Goal: Transaction & Acquisition: Book appointment/travel/reservation

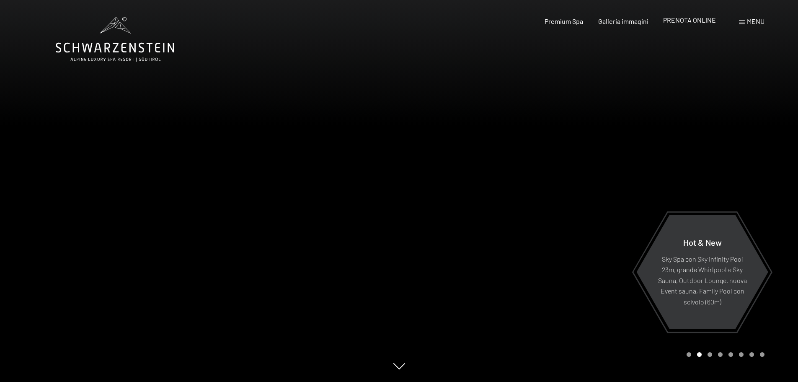
click at [692, 23] on span "PRENOTA ONLINE" at bounding box center [689, 20] width 53 height 8
click at [680, 21] on span "PRENOTA ONLINE" at bounding box center [689, 20] width 53 height 8
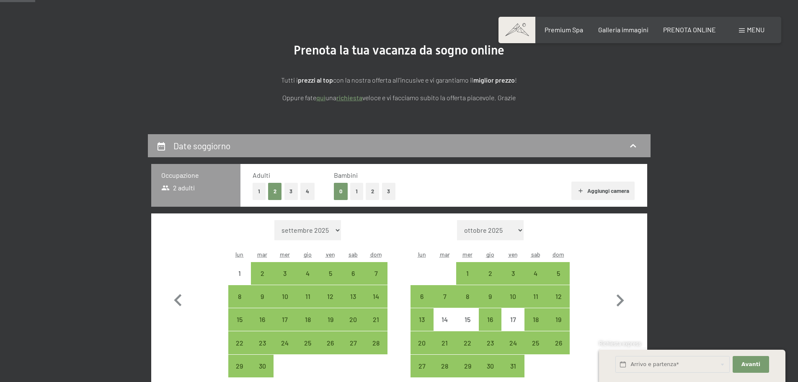
scroll to position [126, 0]
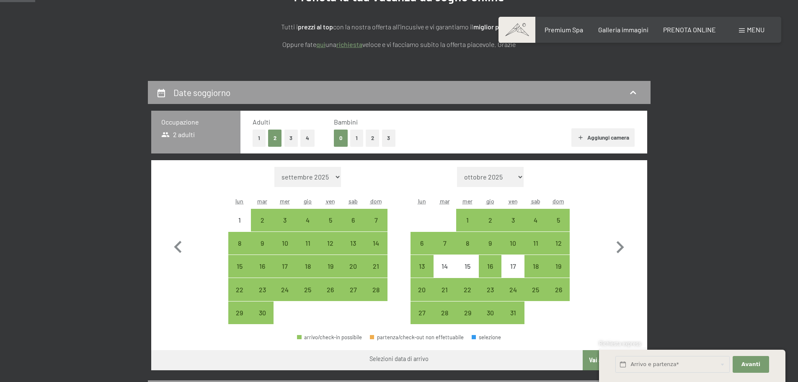
click at [328, 217] on span "Consenso marketing*" at bounding box center [350, 215] width 63 height 8
click at [315, 217] on input "Consenso marketing*" at bounding box center [310, 215] width 8 height 8
click at [328, 218] on span "Consenso marketing*" at bounding box center [350, 215] width 63 height 8
click at [315, 218] on input "Consenso marketing*" at bounding box center [310, 215] width 8 height 8
click at [330, 219] on span "Consenso marketing*" at bounding box center [350, 215] width 63 height 8
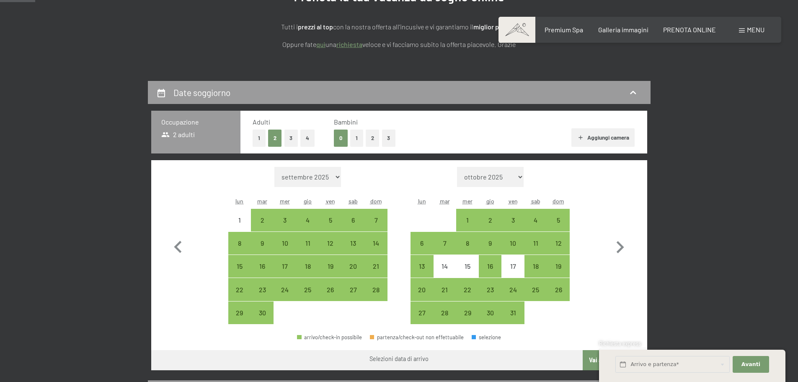
click at [315, 219] on input "Consenso marketing*" at bounding box center [310, 215] width 8 height 8
checkbox input "false"
click at [331, 221] on div "5" at bounding box center [330, 227] width 21 height 21
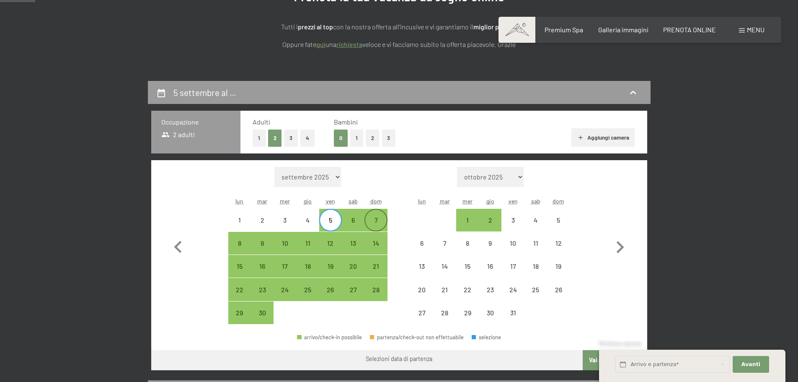
click at [377, 220] on div "7" at bounding box center [375, 227] width 21 height 21
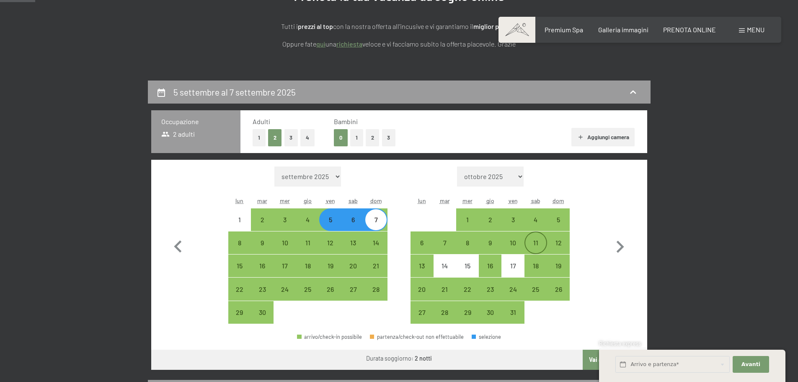
scroll to position [209, 0]
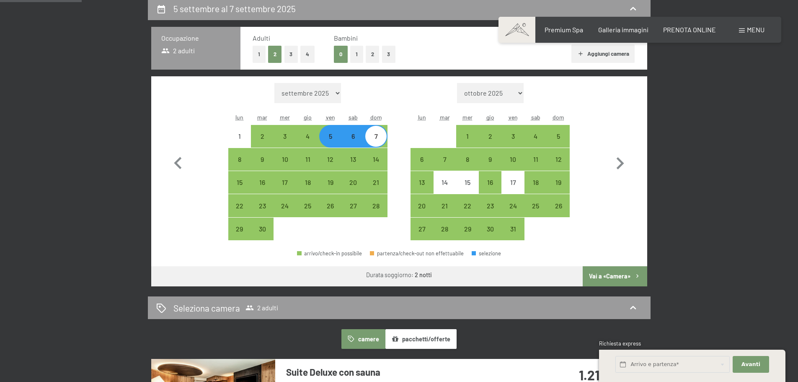
click at [371, 54] on button "2" at bounding box center [373, 54] width 14 height 17
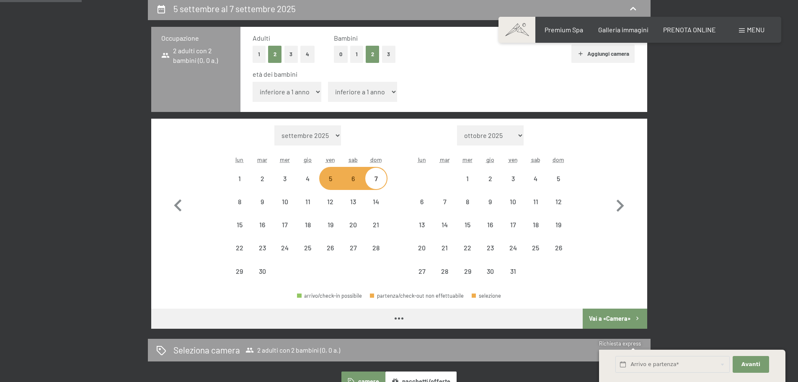
click at [336, 56] on button "0" at bounding box center [341, 54] width 14 height 17
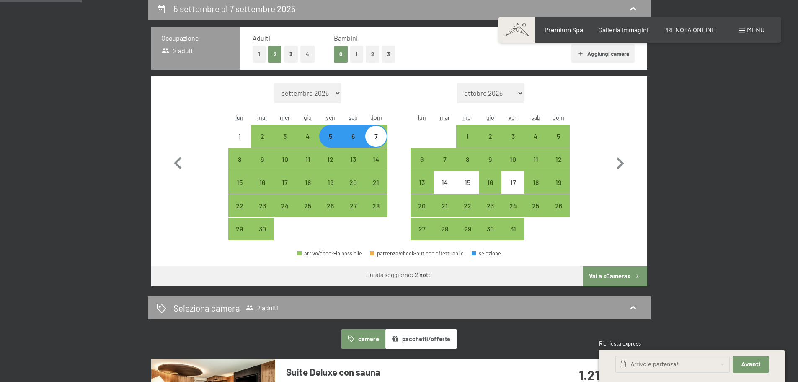
click at [624, 275] on button "Vai a «Camera»" at bounding box center [615, 276] width 64 height 20
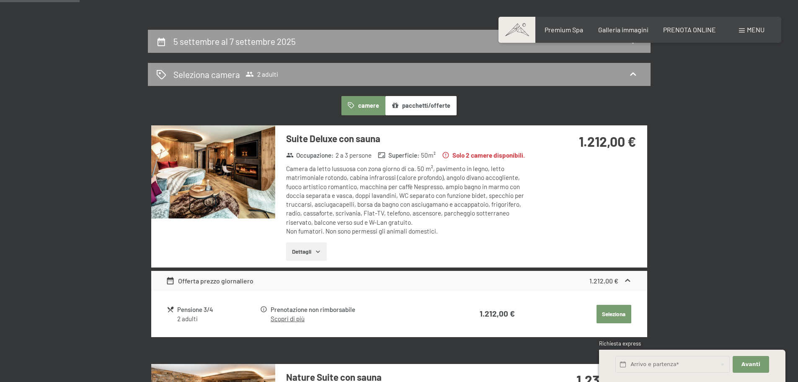
scroll to position [84, 0]
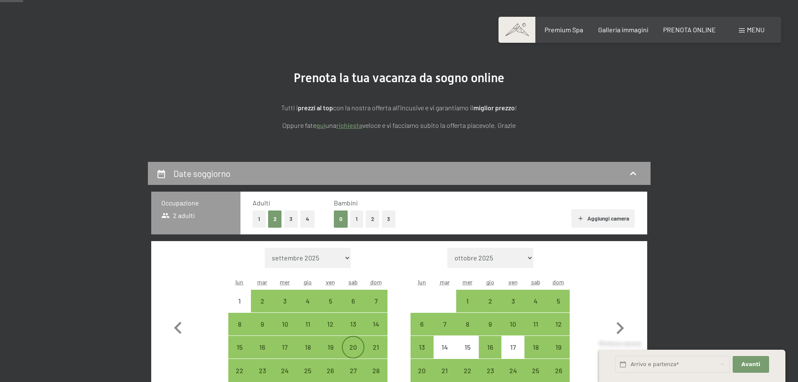
scroll to position [84, 0]
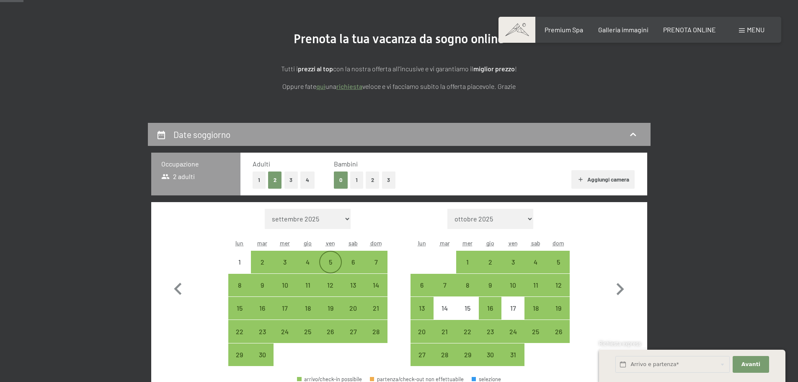
click at [325, 259] on div "5" at bounding box center [330, 268] width 21 height 21
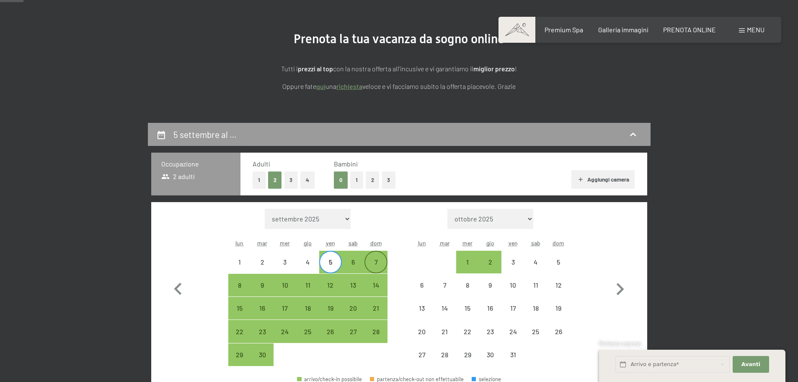
click at [379, 263] on div "7" at bounding box center [375, 268] width 21 height 21
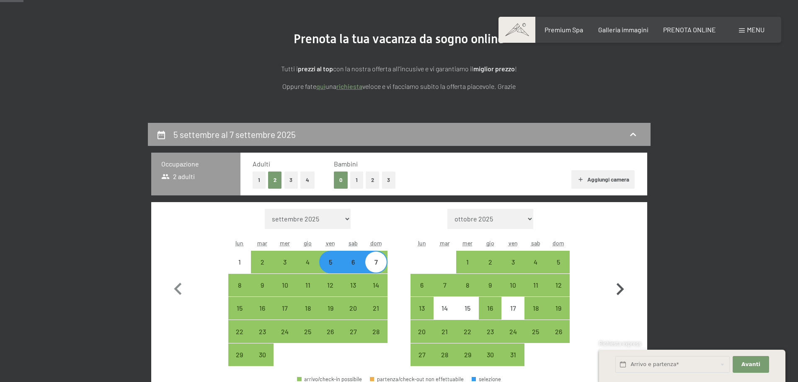
click at [622, 289] on icon "button" at bounding box center [621, 289] width 8 height 12
select select "2025-10-01"
select select "2025-11-01"
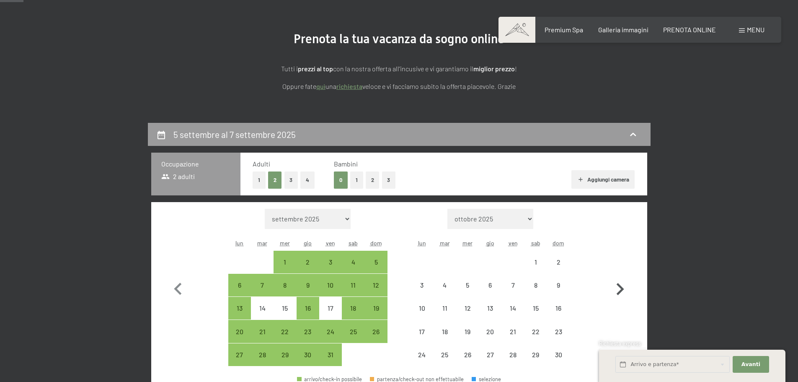
click at [622, 289] on icon "button" at bounding box center [621, 289] width 8 height 12
select select "2025-11-01"
select select "2025-12-01"
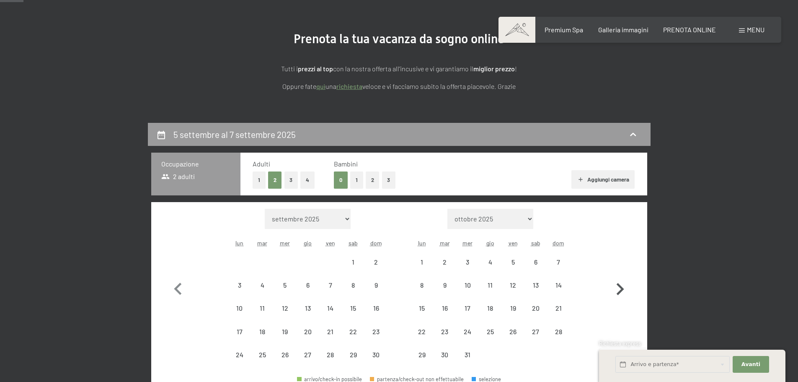
click at [622, 289] on icon "button" at bounding box center [621, 289] width 8 height 12
select select "2026-02-01"
select select "2026-03-01"
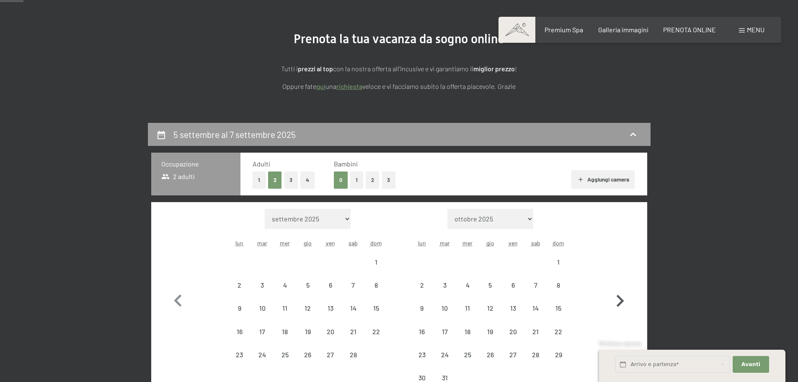
click at [622, 289] on icon "button" at bounding box center [620, 301] width 24 height 24
click at [622, 294] on icon "button" at bounding box center [621, 300] width 8 height 12
select select "2026-05-01"
select select "2026-06-01"
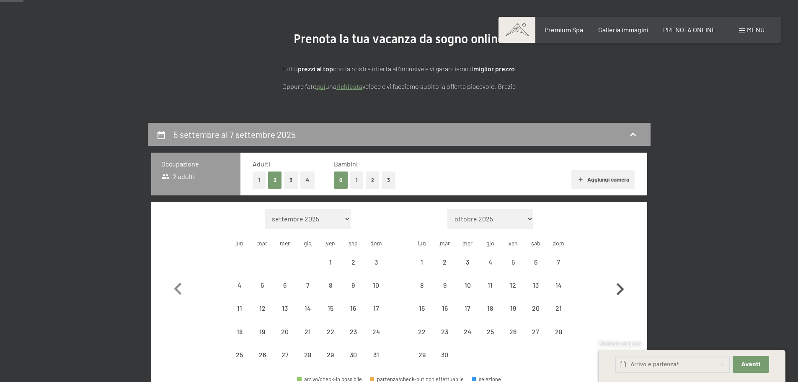
click at [622, 289] on icon "button" at bounding box center [621, 289] width 8 height 12
select select "2026-06-01"
select select "2026-07-01"
click at [622, 289] on icon "button" at bounding box center [621, 289] width 8 height 12
select select "2026-07-01"
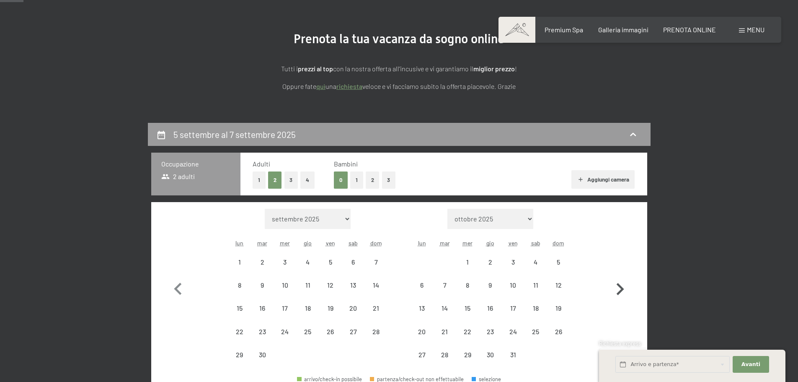
select select "2026-08-01"
select select "2026-07-01"
select select "2026-08-01"
select select "2026-07-01"
select select "2026-08-01"
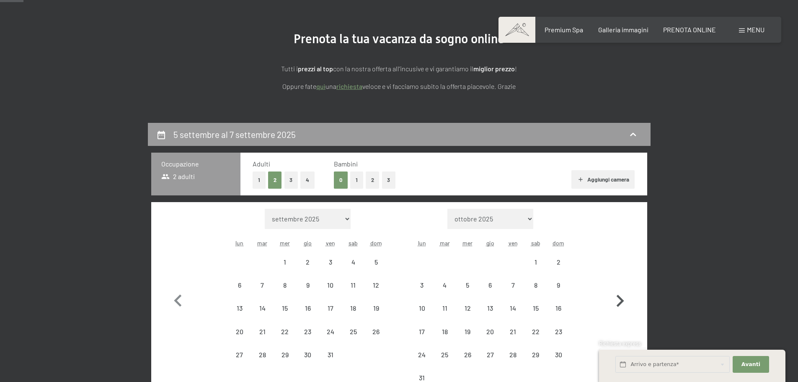
click at [622, 289] on icon "button" at bounding box center [620, 301] width 24 height 24
select select "2026-08-01"
select select "2026-09-01"
select select "2026-08-01"
select select "2026-09-01"
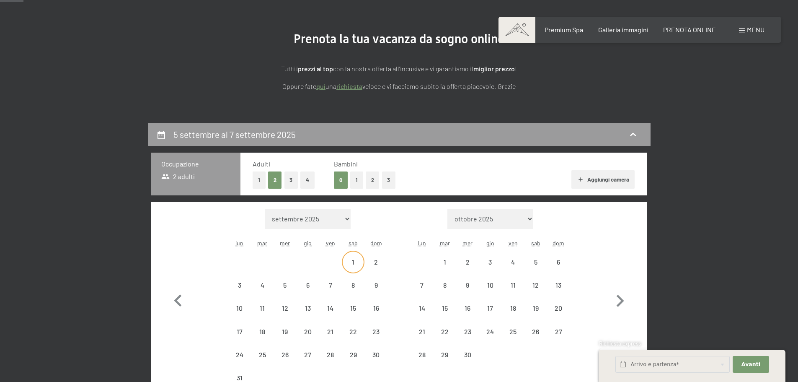
click at [354, 262] on div "1" at bounding box center [353, 268] width 21 height 21
select select "2026-08-01"
select select "2026-09-01"
click at [354, 285] on div "8" at bounding box center [353, 291] width 21 height 21
select select "2026-08-01"
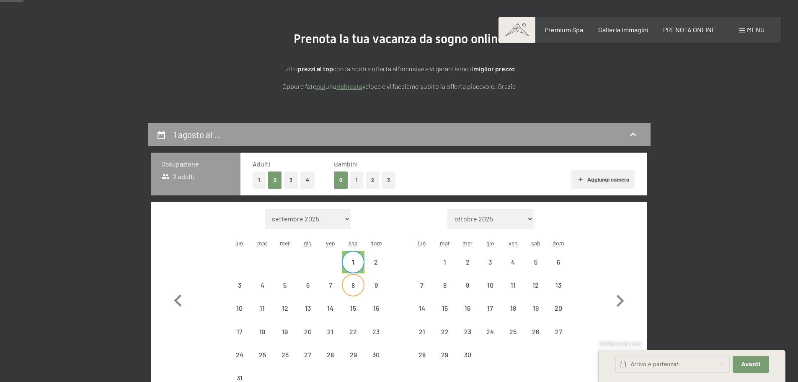
select select "2026-09-01"
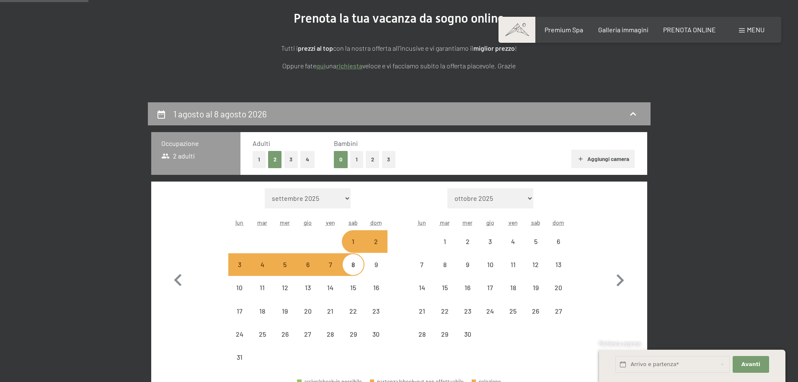
scroll to position [42, 0]
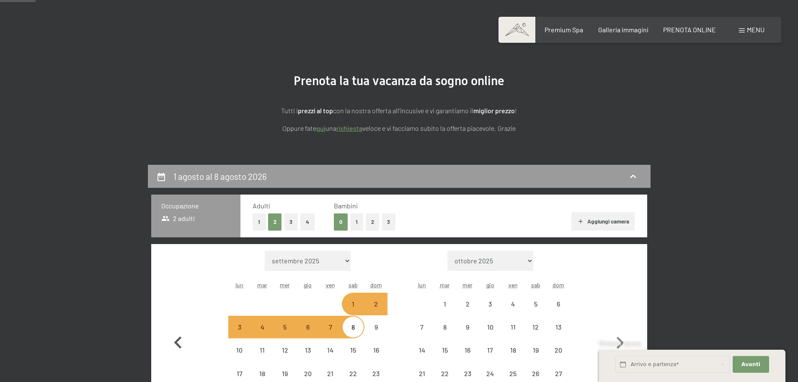
click at [177, 348] on icon "button" at bounding box center [178, 342] width 24 height 24
select select "2026-07-01"
select select "2026-08-01"
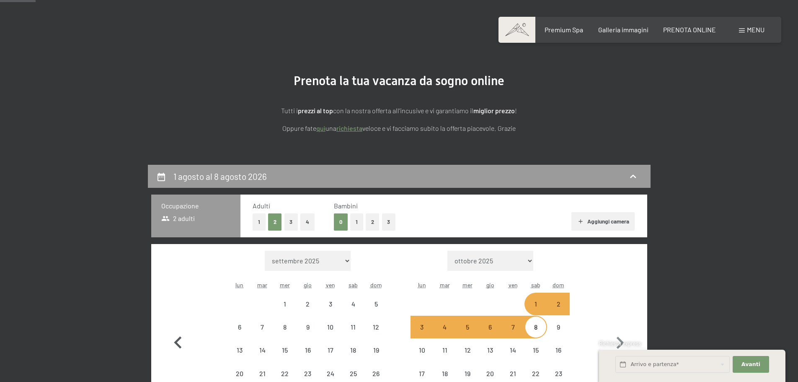
click at [177, 348] on icon "button" at bounding box center [178, 342] width 24 height 24
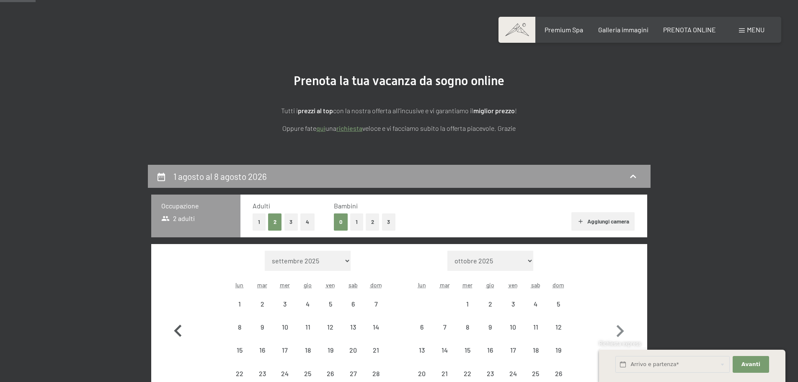
click at [177, 348] on button "button" at bounding box center [178, 328] width 24 height 157
select select "2026-03-01"
select select "2026-04-01"
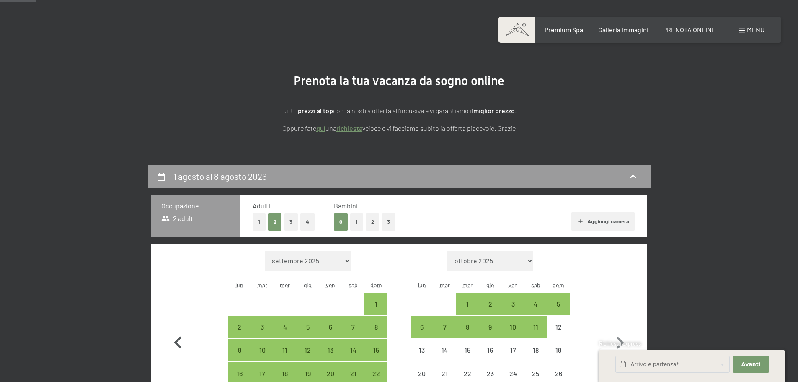
click at [177, 341] on icon "button" at bounding box center [178, 342] width 8 height 12
select select "2026-02-01"
select select "2026-03-01"
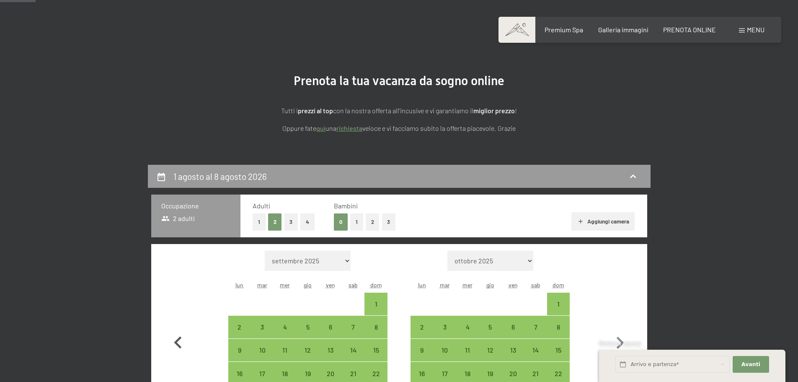
click at [177, 341] on icon "button" at bounding box center [178, 342] width 8 height 12
select select "2026-01-01"
select select "2026-02-01"
click at [177, 341] on icon "button" at bounding box center [178, 331] width 24 height 24
select select "2025-12-01"
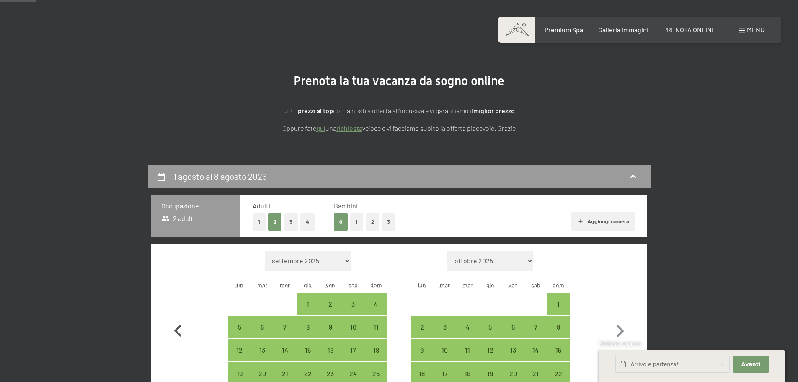
select select "2026-01-01"
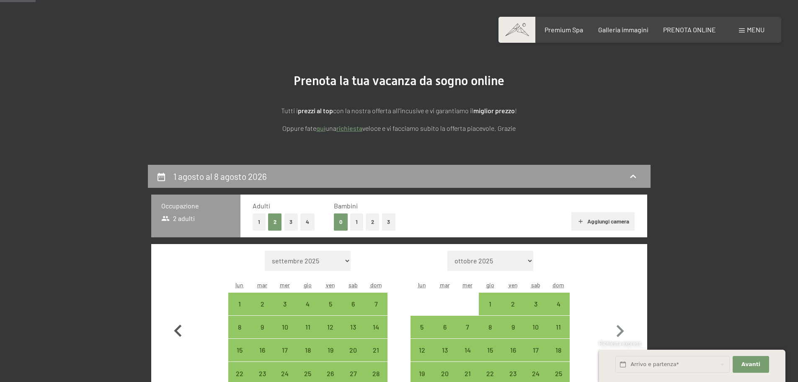
click at [177, 341] on icon "button" at bounding box center [178, 331] width 24 height 24
select select "2025-11-01"
select select "2025-12-01"
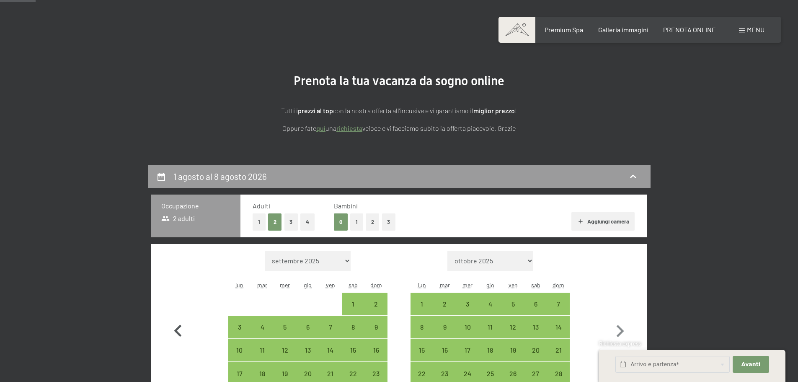
click at [177, 341] on icon "button" at bounding box center [178, 331] width 24 height 24
select select "2025-10-01"
select select "2025-11-01"
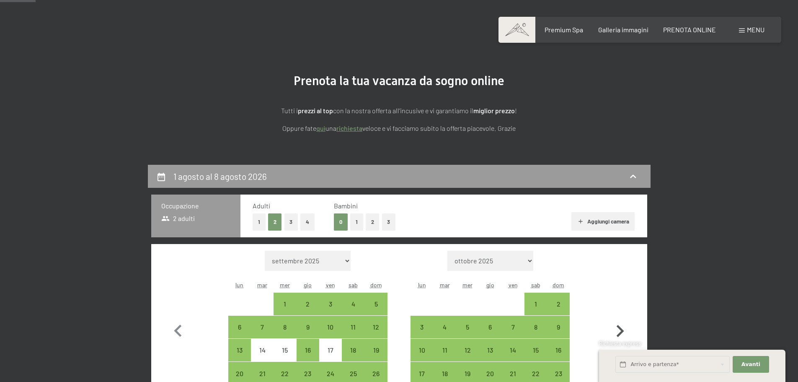
click at [627, 328] on icon "button" at bounding box center [620, 331] width 24 height 24
select select "2025-11-01"
select select "2025-12-01"
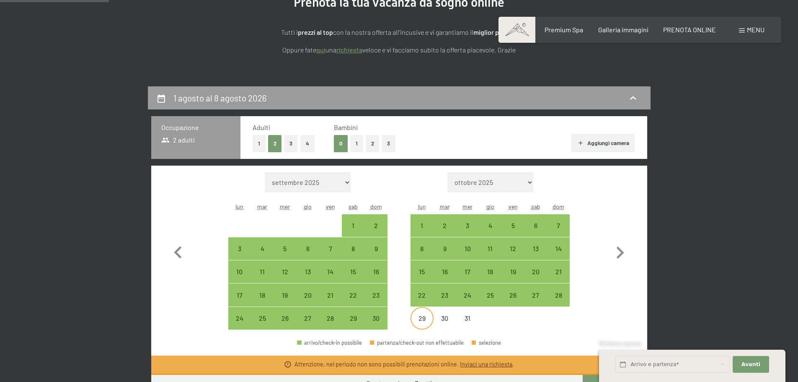
scroll to position [126, 0]
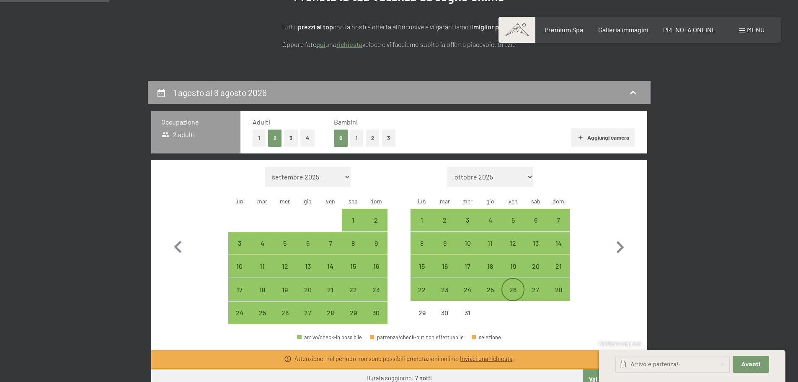
click at [507, 288] on div "26" at bounding box center [512, 296] width 21 height 21
select select "2025-11-01"
select select "2025-12-01"
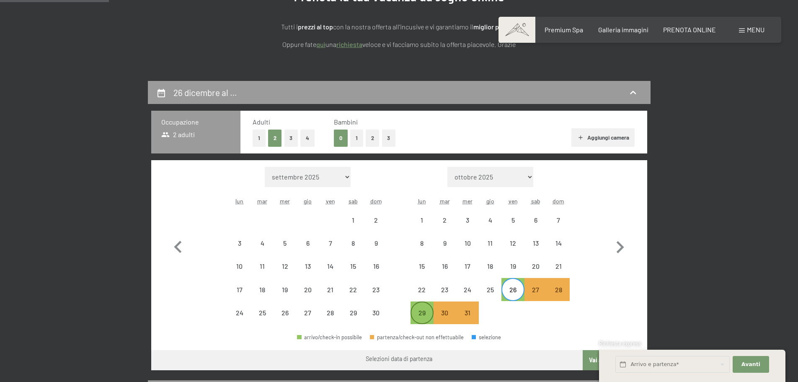
click at [420, 313] on div "29" at bounding box center [421, 319] width 21 height 21
select select "2025-11-01"
select select "2025-12-01"
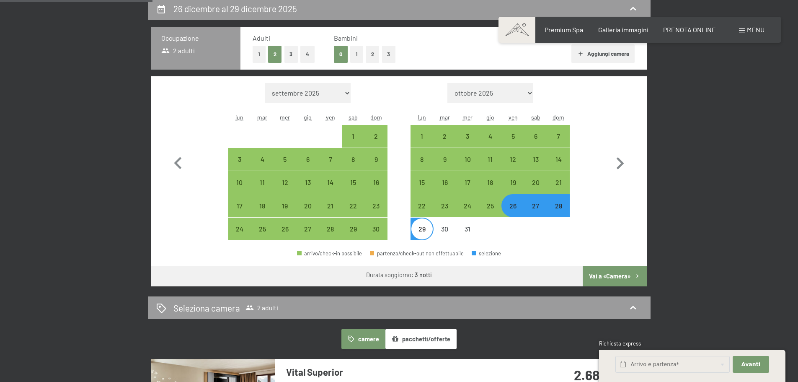
click at [609, 276] on button "Vai a «Camera»" at bounding box center [615, 276] width 64 height 20
select select "2025-11-01"
select select "2025-12-01"
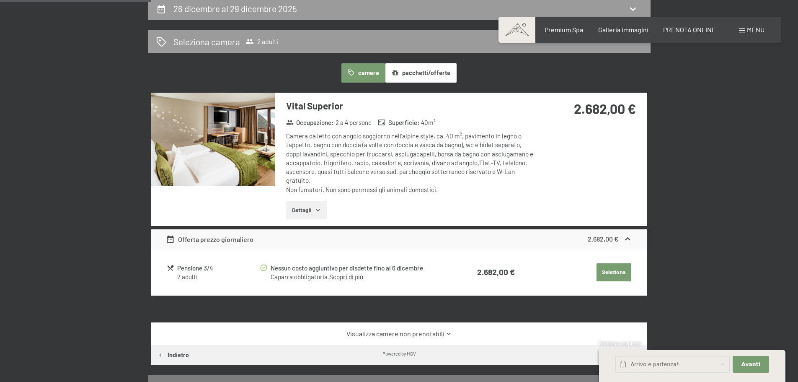
scroll to position [206, 0]
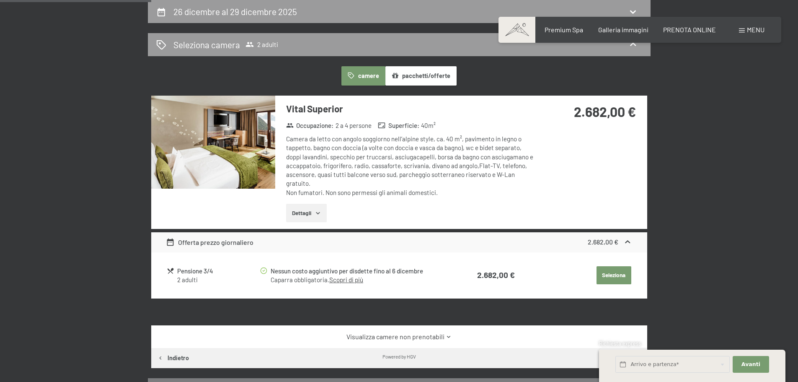
click at [617, 276] on button "Seleziona" at bounding box center [613, 275] width 35 height 18
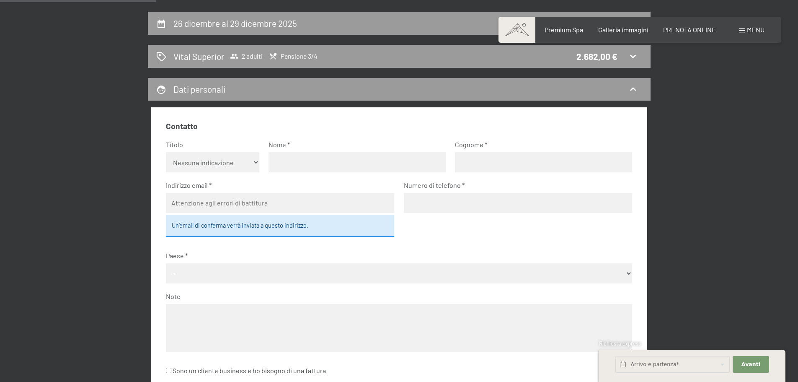
scroll to position [123, 0]
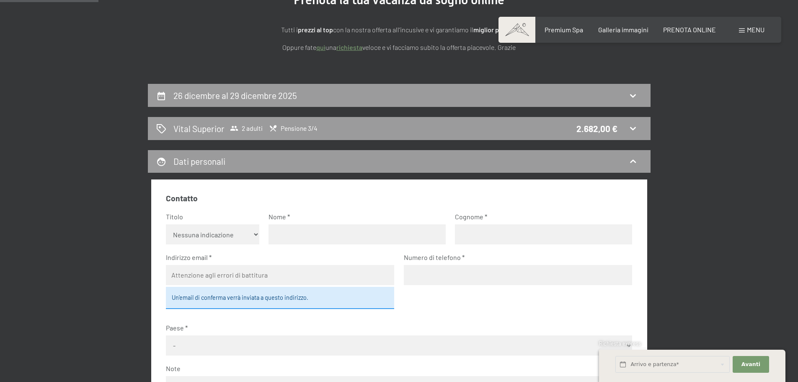
click at [711, 140] on div "26 dicembre al 29 dicembre 2025 Vital Superior 2 adulti Pensione 3/4 2.682,00 €…" at bounding box center [399, 364] width 635 height 560
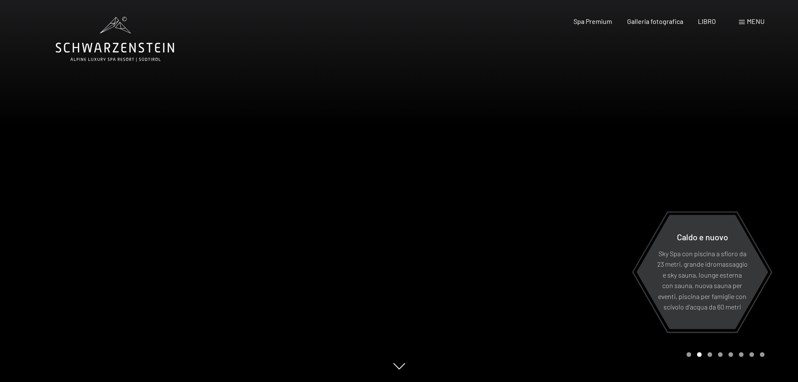
click at [668, 59] on div at bounding box center [598, 191] width 399 height 382
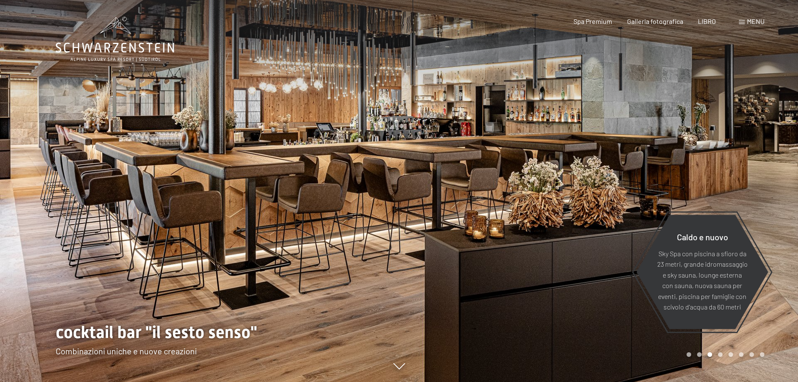
click at [751, 25] on div "menu" at bounding box center [752, 21] width 26 height 9
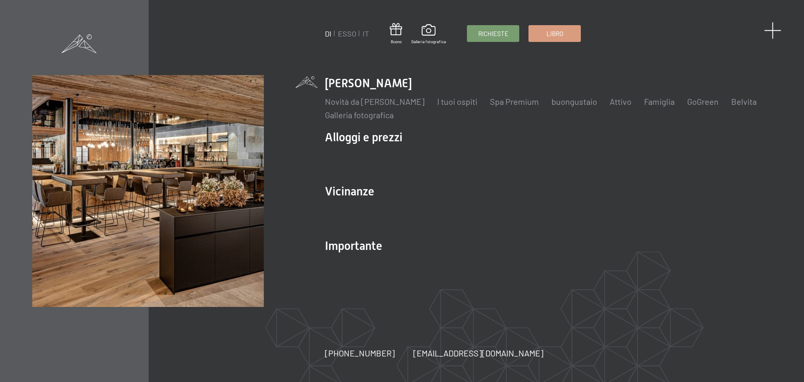
click at [776, 30] on span at bounding box center [772, 30] width 17 height 17
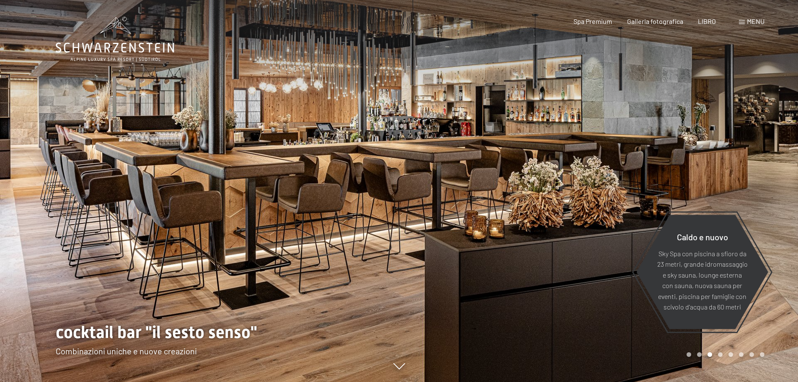
click at [747, 20] on font "menu" at bounding box center [756, 21] width 18 height 8
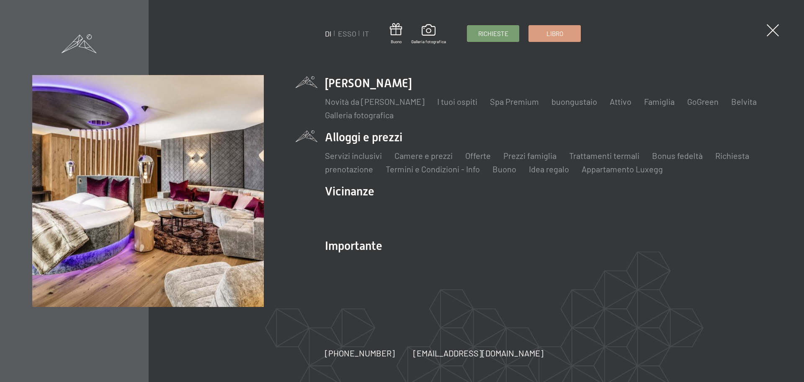
click at [371, 142] on li "Alloggi e prezzi Servizi inclusivi Camere e prezzi lista Offerte lista Prezzi f…" at bounding box center [548, 152] width 447 height 46
click at [423, 155] on font "Camere e prezzi" at bounding box center [424, 155] width 58 height 10
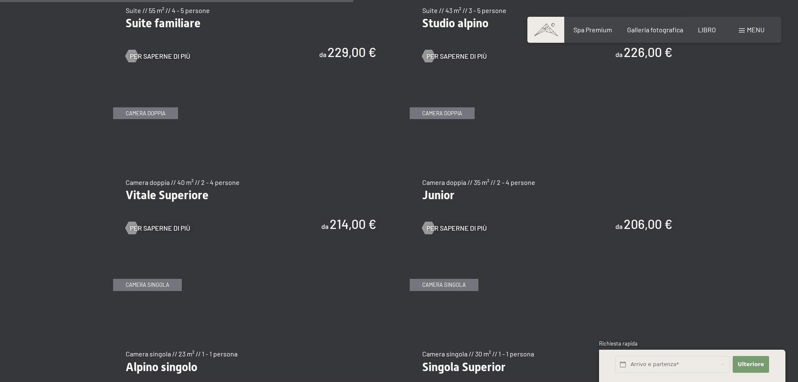
scroll to position [1173, 0]
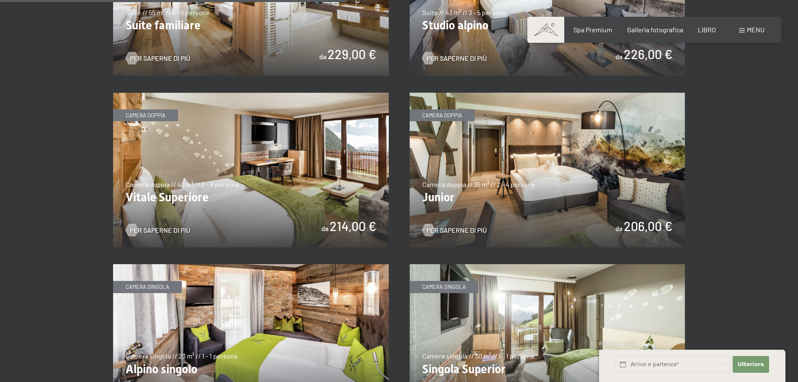
click at [186, 184] on img at bounding box center [251, 170] width 276 height 155
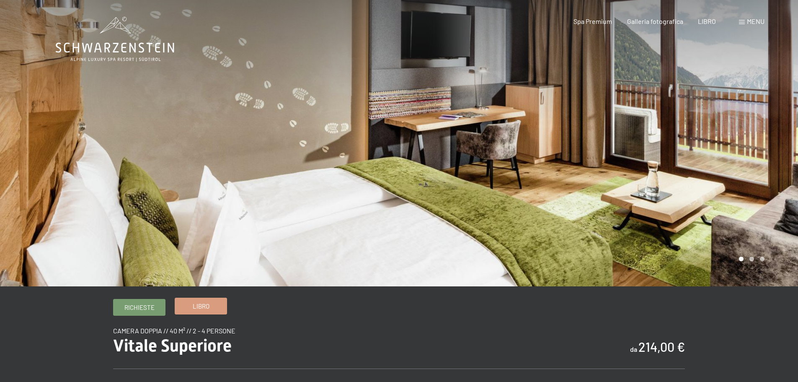
click at [213, 304] on link "Libro" at bounding box center [201, 306] width 52 height 16
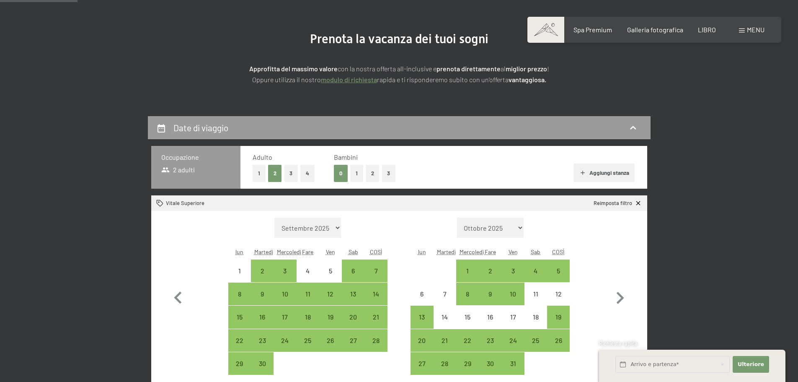
scroll to position [168, 0]
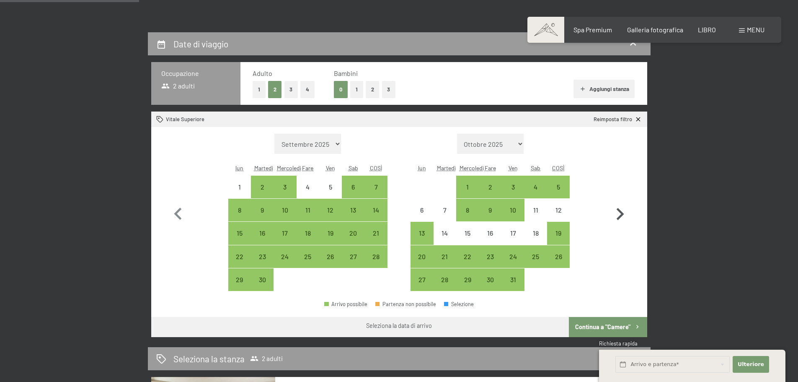
click at [621, 209] on icon "button" at bounding box center [620, 214] width 24 height 24
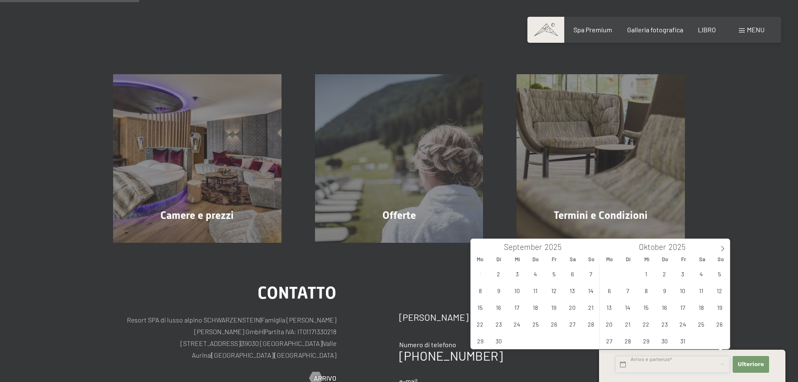
click at [702, 360] on input "text" at bounding box center [672, 364] width 114 height 17
click at [725, 247] on icon at bounding box center [723, 248] width 6 height 6
type input "2026"
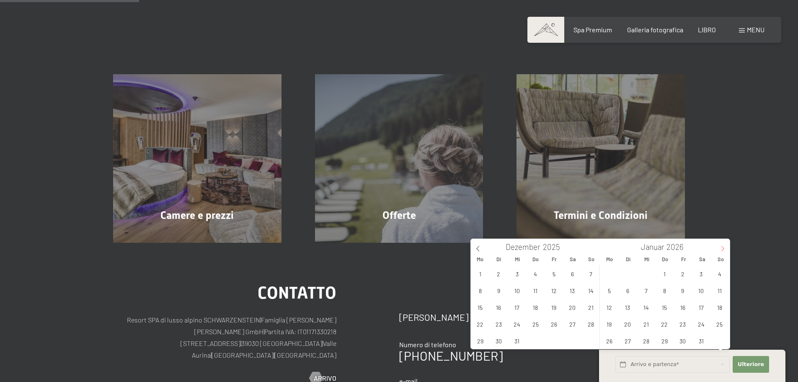
click at [725, 247] on icon at bounding box center [723, 248] width 6 height 6
type input "2026"
click at [725, 247] on icon at bounding box center [723, 248] width 6 height 6
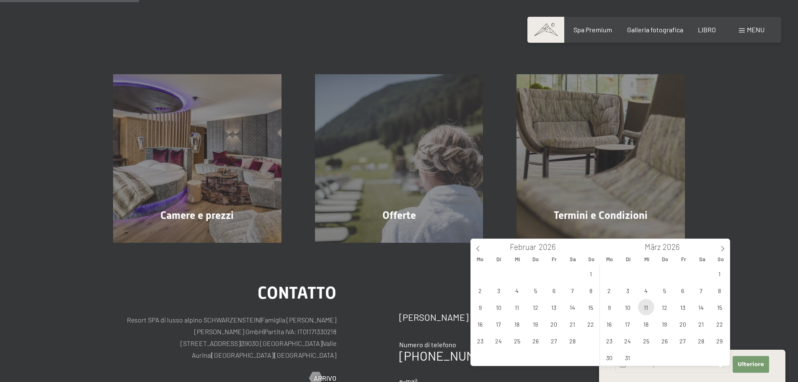
click at [645, 307] on span "11" at bounding box center [646, 307] width 16 height 16
type input "Mi. 11.03.2026"
click at [474, 249] on span at bounding box center [478, 246] width 14 height 14
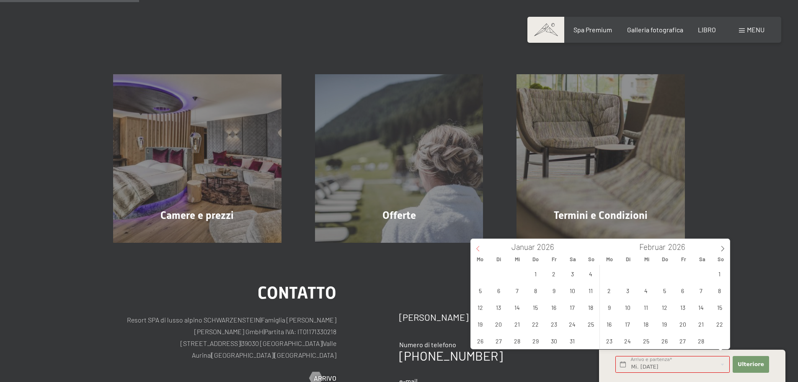
click at [474, 249] on span at bounding box center [478, 246] width 14 height 14
type input "2025"
click at [474, 249] on span at bounding box center [478, 246] width 14 height 14
type input "2025"
click at [474, 249] on span at bounding box center [478, 246] width 14 height 14
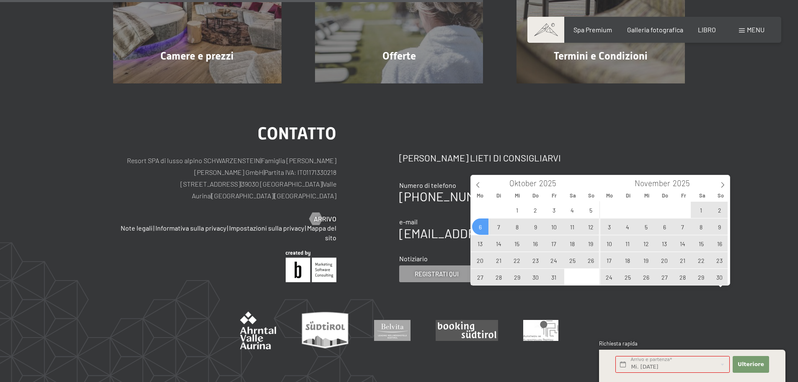
scroll to position [257, 0]
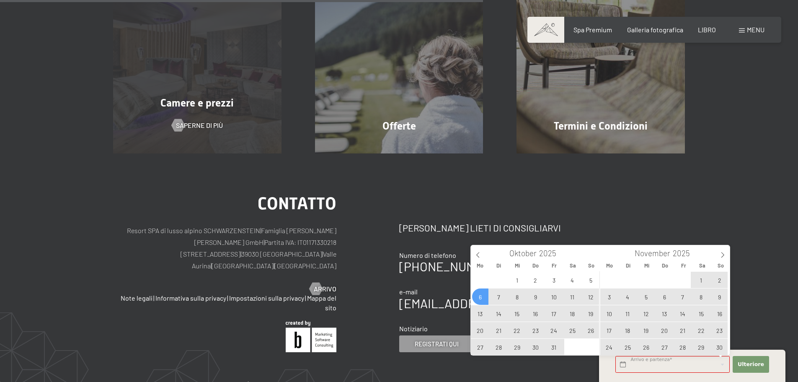
click at [219, 119] on div "Camere e prezzi Saperne di più" at bounding box center [197, 69] width 202 height 168
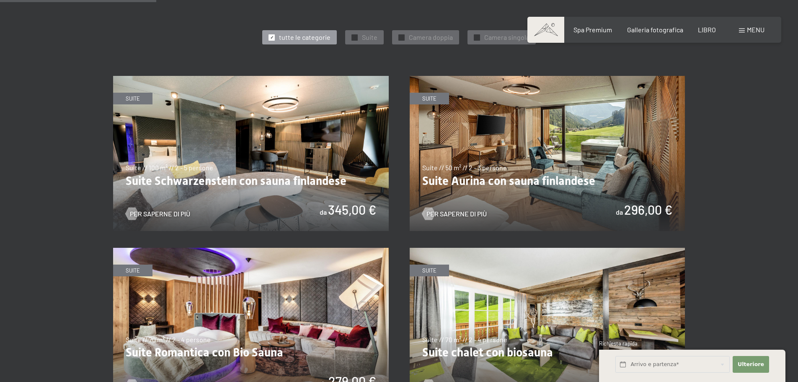
scroll to position [670, 0]
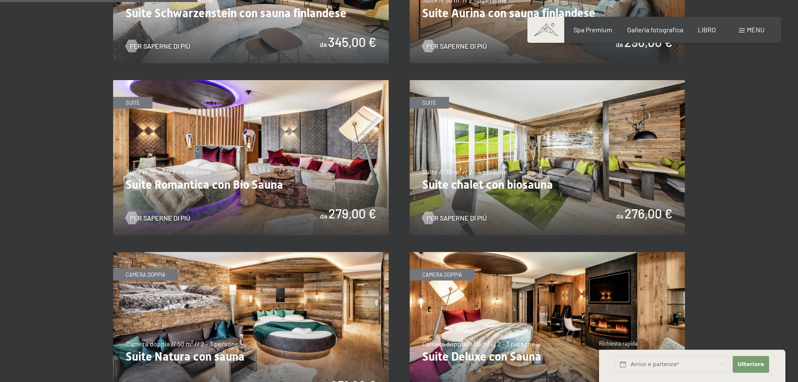
click at [214, 181] on img at bounding box center [251, 157] width 276 height 155
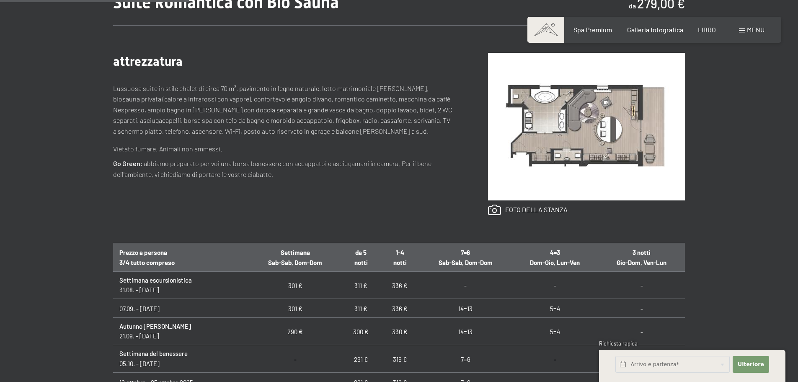
scroll to position [251, 0]
